Goal: Find contact information: Find contact information

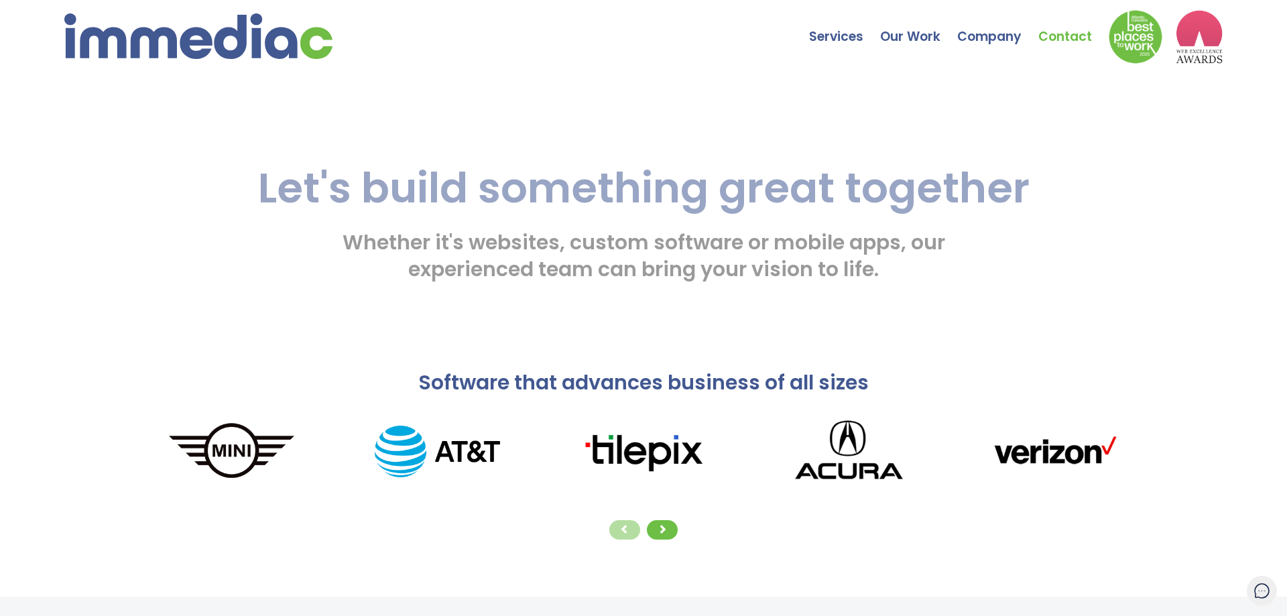
click at [1075, 34] on link "Contact" at bounding box center [1074, 26] width 70 height 47
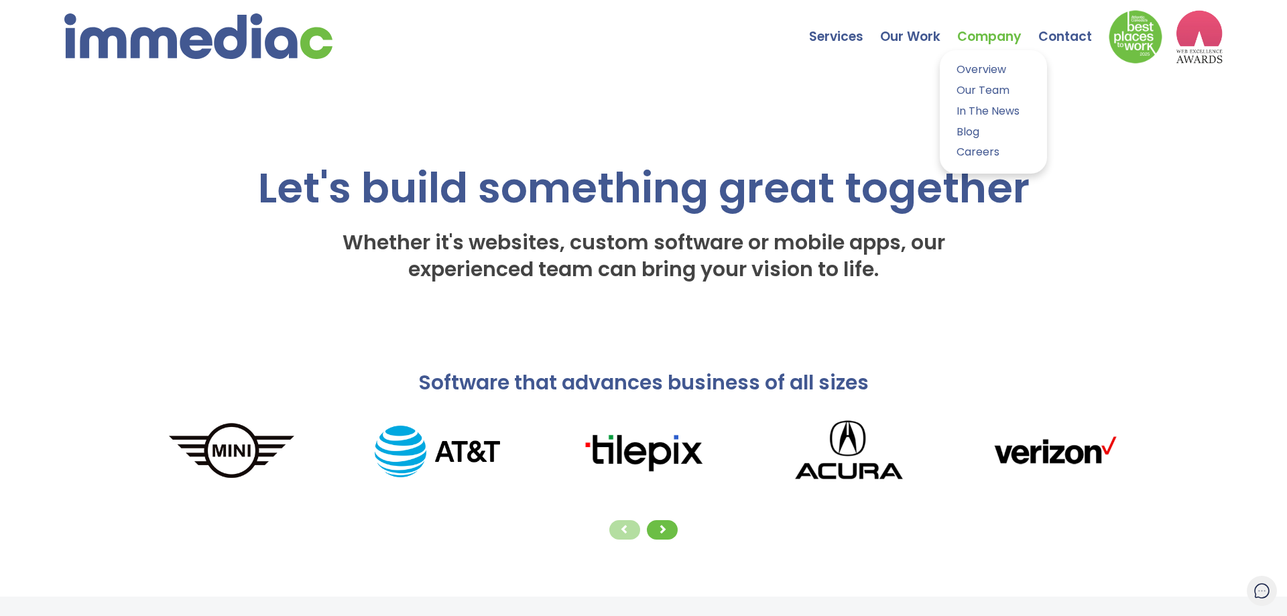
click at [987, 40] on link "Company" at bounding box center [997, 26] width 81 height 47
click at [979, 91] on link "Our Team" at bounding box center [993, 90] width 87 height 19
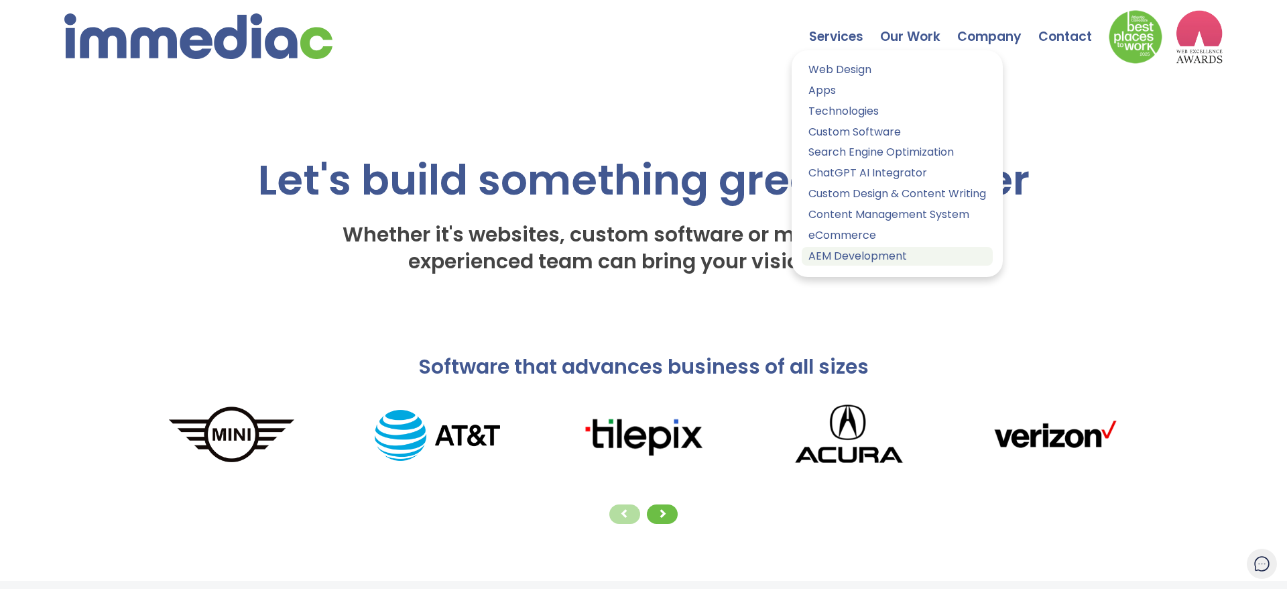
copy ul "Web Design Apps Technologies Custom Software Search Engine Optimization ChatGPT…"
drag, startPoint x: 805, startPoint y: 56, endPoint x: 917, endPoint y: 255, distance: 228.8
click at [917, 255] on ul "Web Design Apps Technologies Custom Software Search Engine Optimization ChatGPT…" at bounding box center [897, 163] width 211 height 227
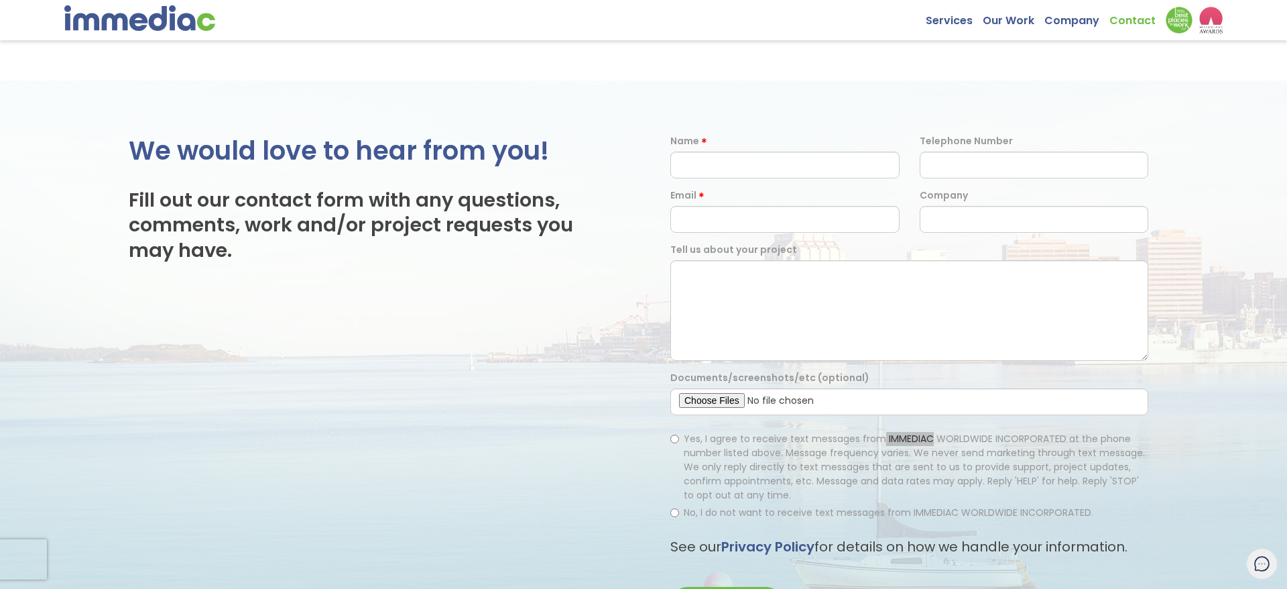
scroll to position [257, 0]
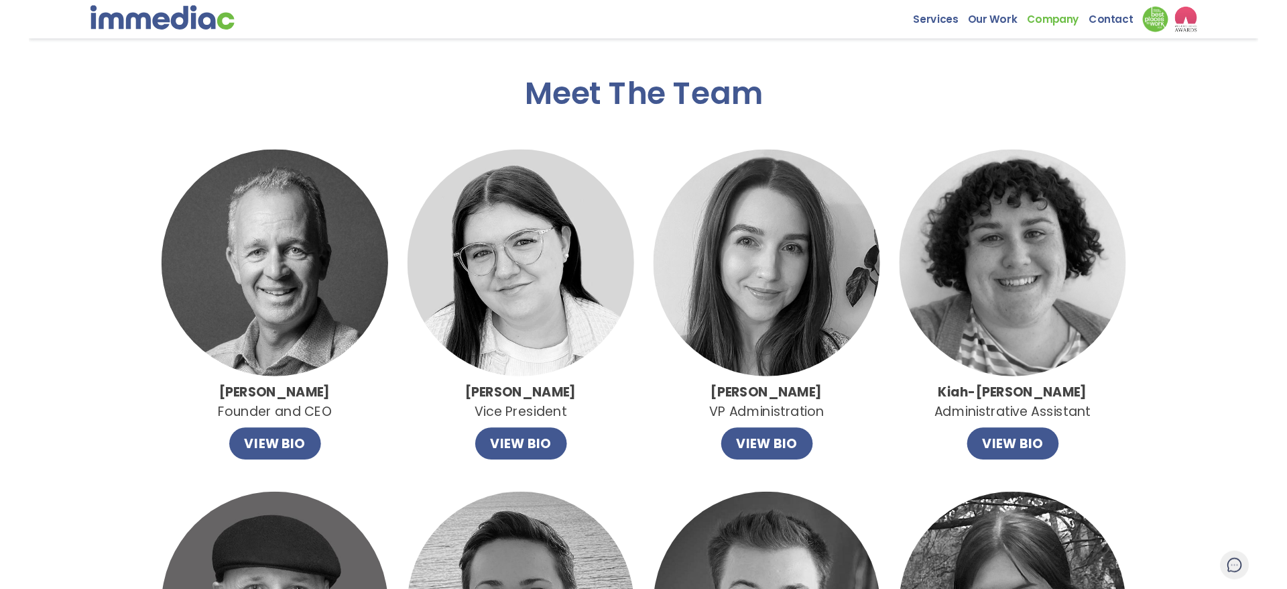
scroll to position [205, 0]
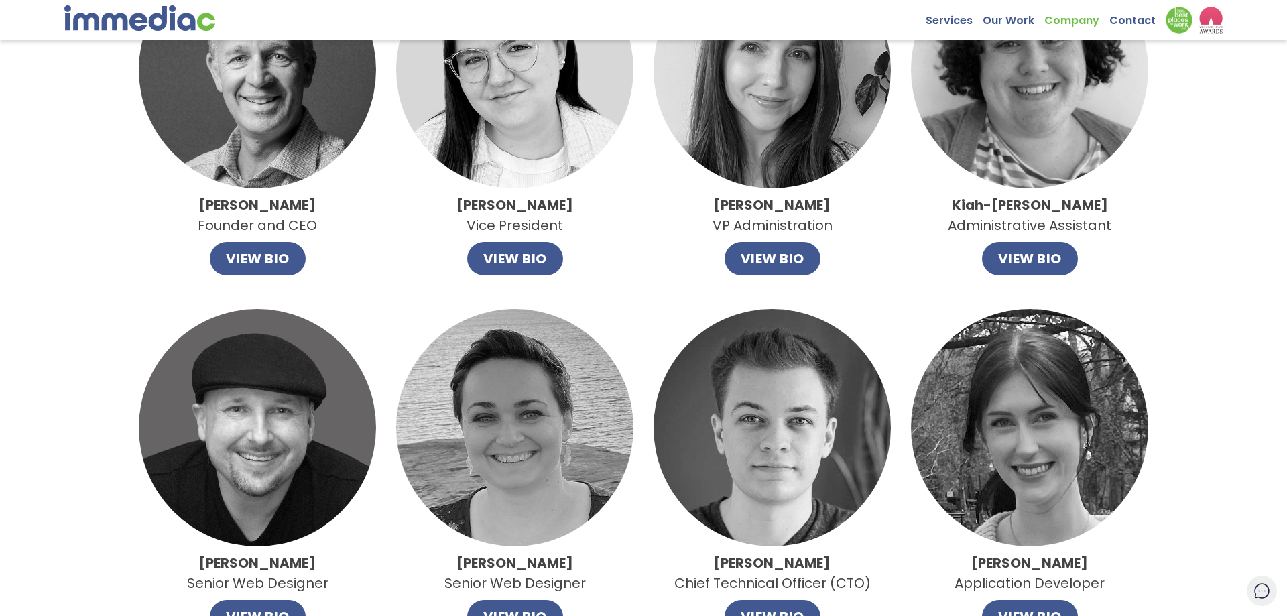
click at [251, 204] on strong "John Leahy" at bounding box center [257, 205] width 117 height 19
copy p
click at [261, 263] on button "VIEW BIO" at bounding box center [258, 259] width 96 height 34
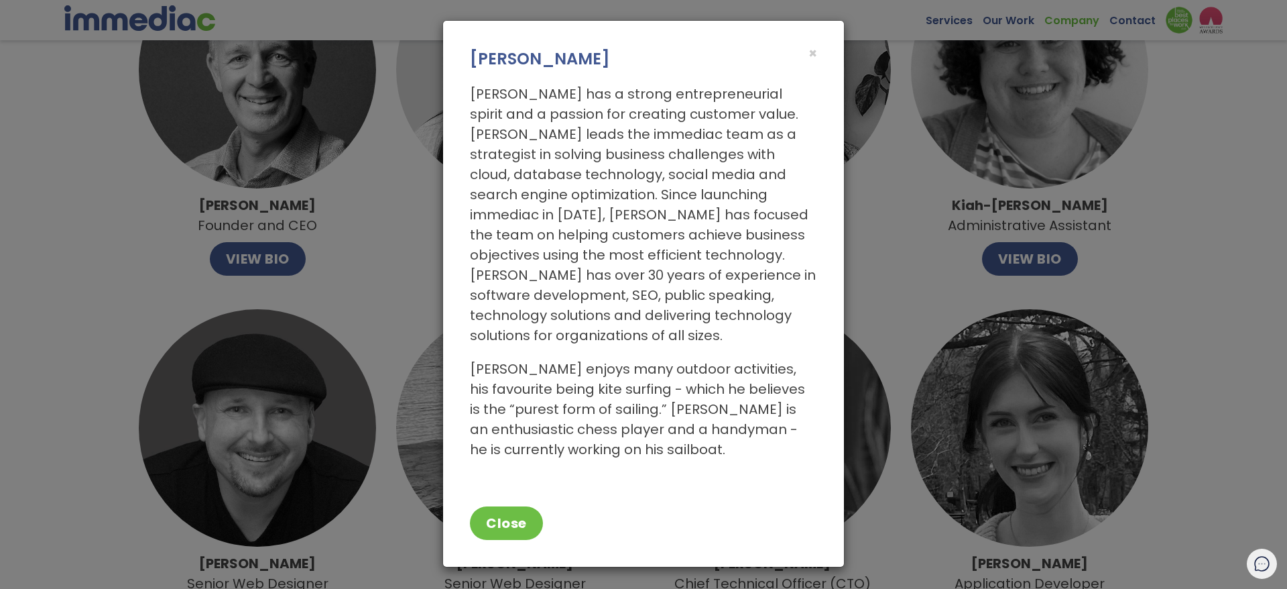
click at [0, 341] on div "× John Leahy John has a strong entrepreneurial spirit and a passion for creatin…" at bounding box center [643, 294] width 1287 height 589
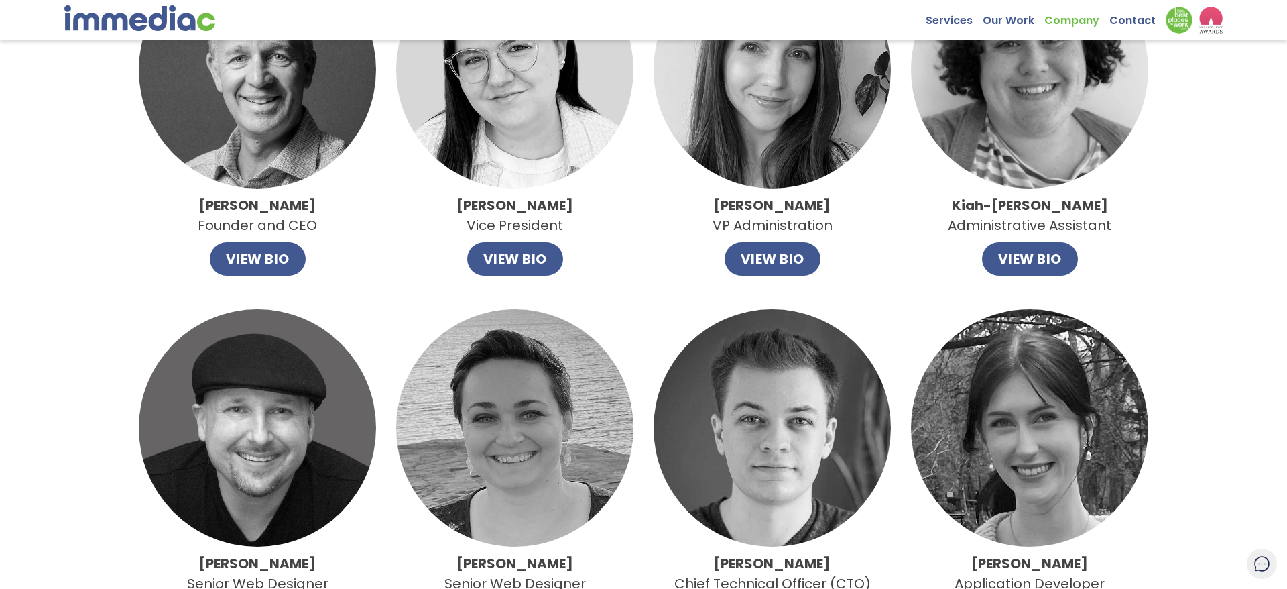
scroll to position [1181, 0]
